Goal: Find specific page/section: Find specific page/section

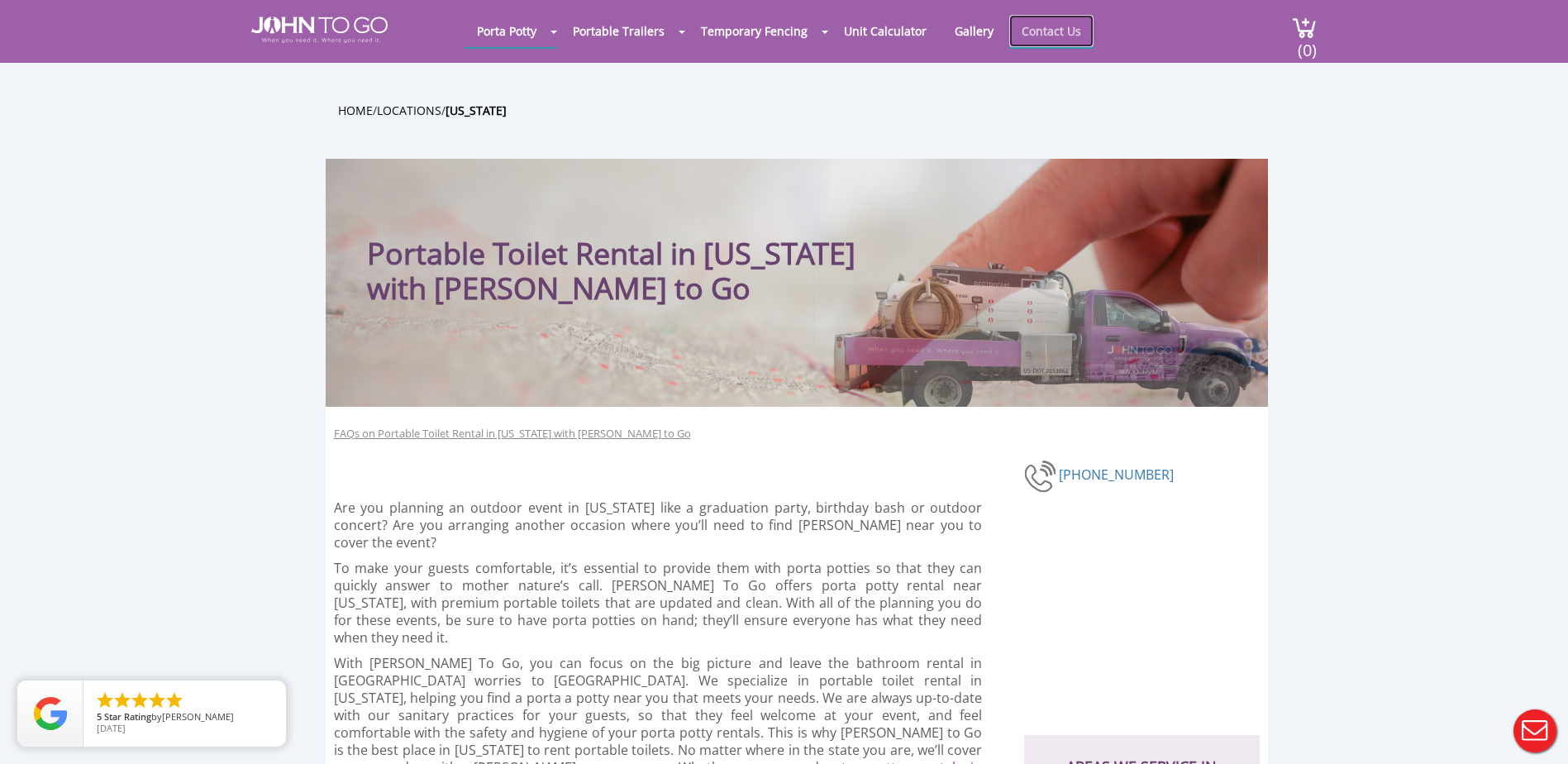
click at [1042, 30] on link "Contact Us" at bounding box center [1051, 30] width 84 height 32
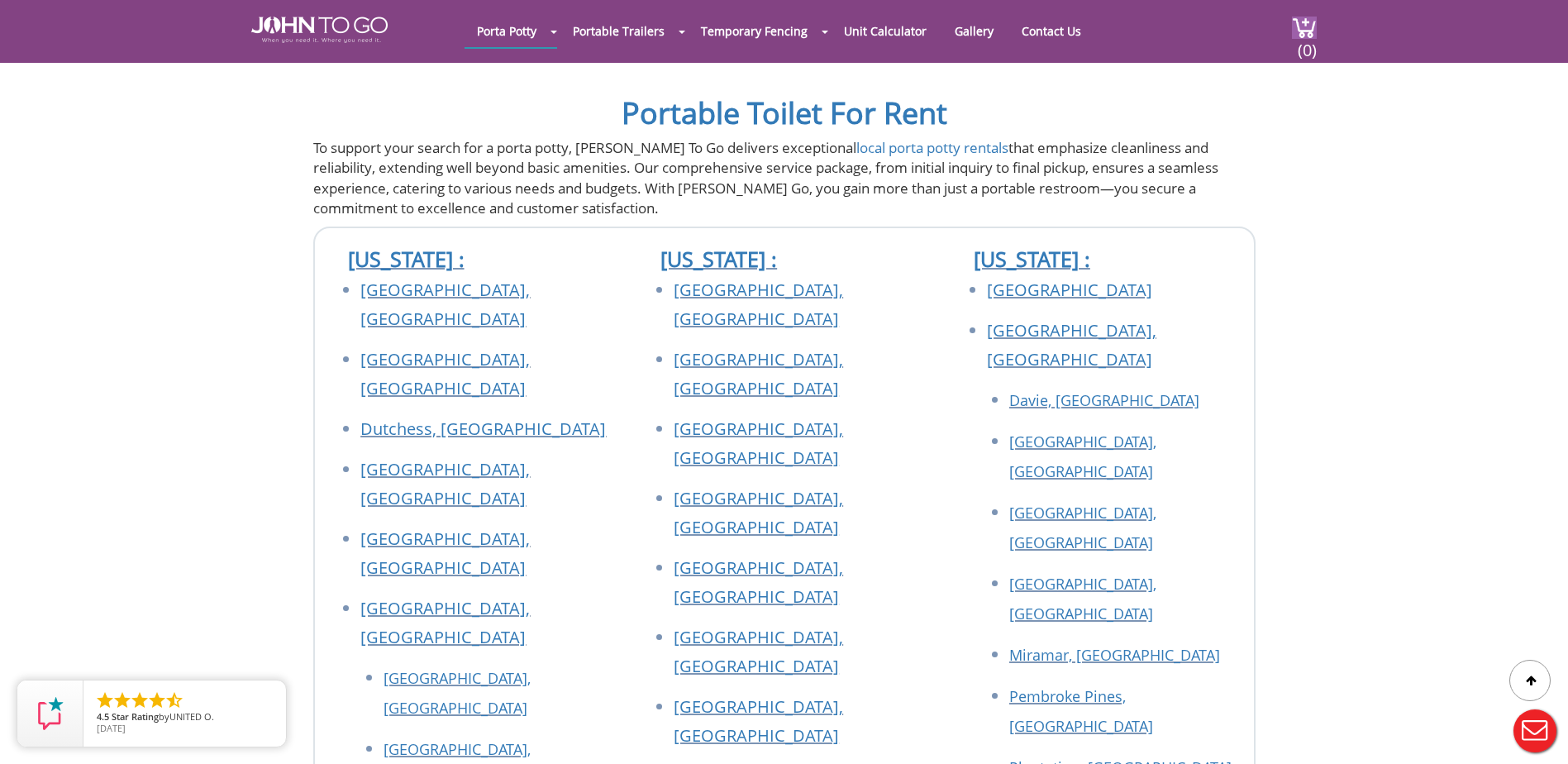
scroll to position [1487, 0]
